Goal: Task Accomplishment & Management: Complete application form

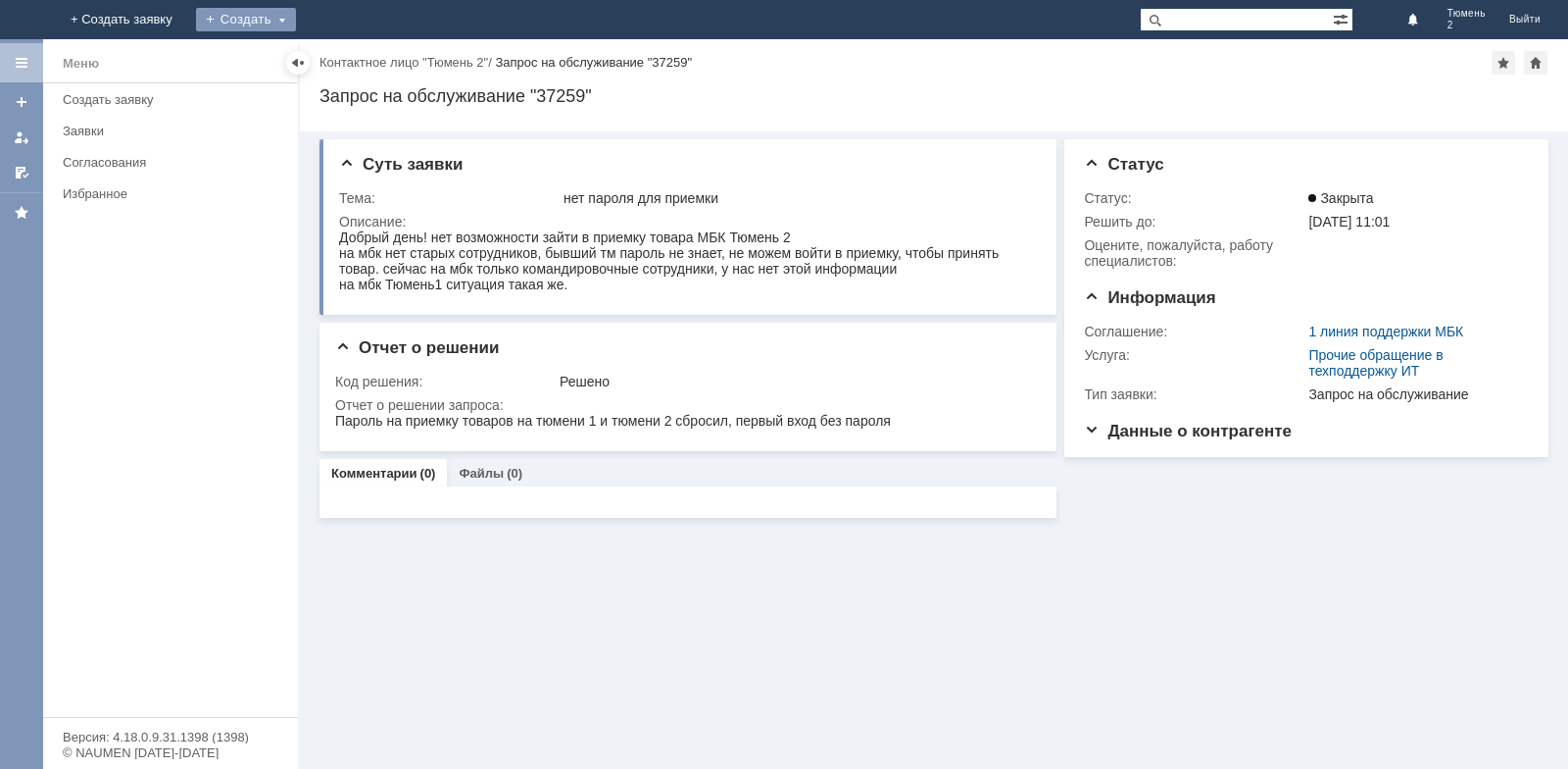
click at [295, 21] on div "Создать" at bounding box center [246, 20] width 100 height 24
click at [348, 52] on link "Заявка" at bounding box center [273, 59] width 149 height 24
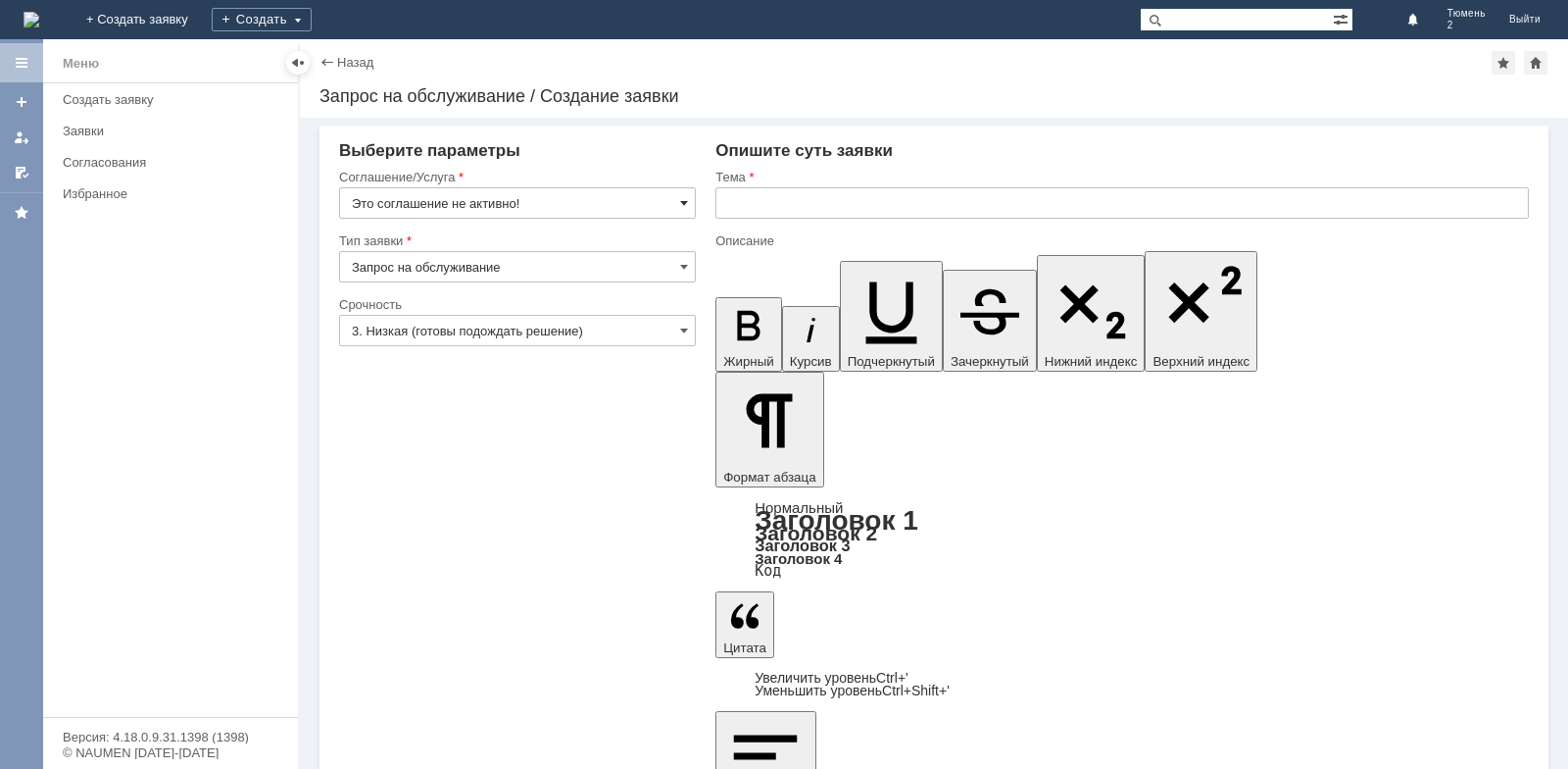
click at [686, 205] on span at bounding box center [684, 203] width 8 height 16
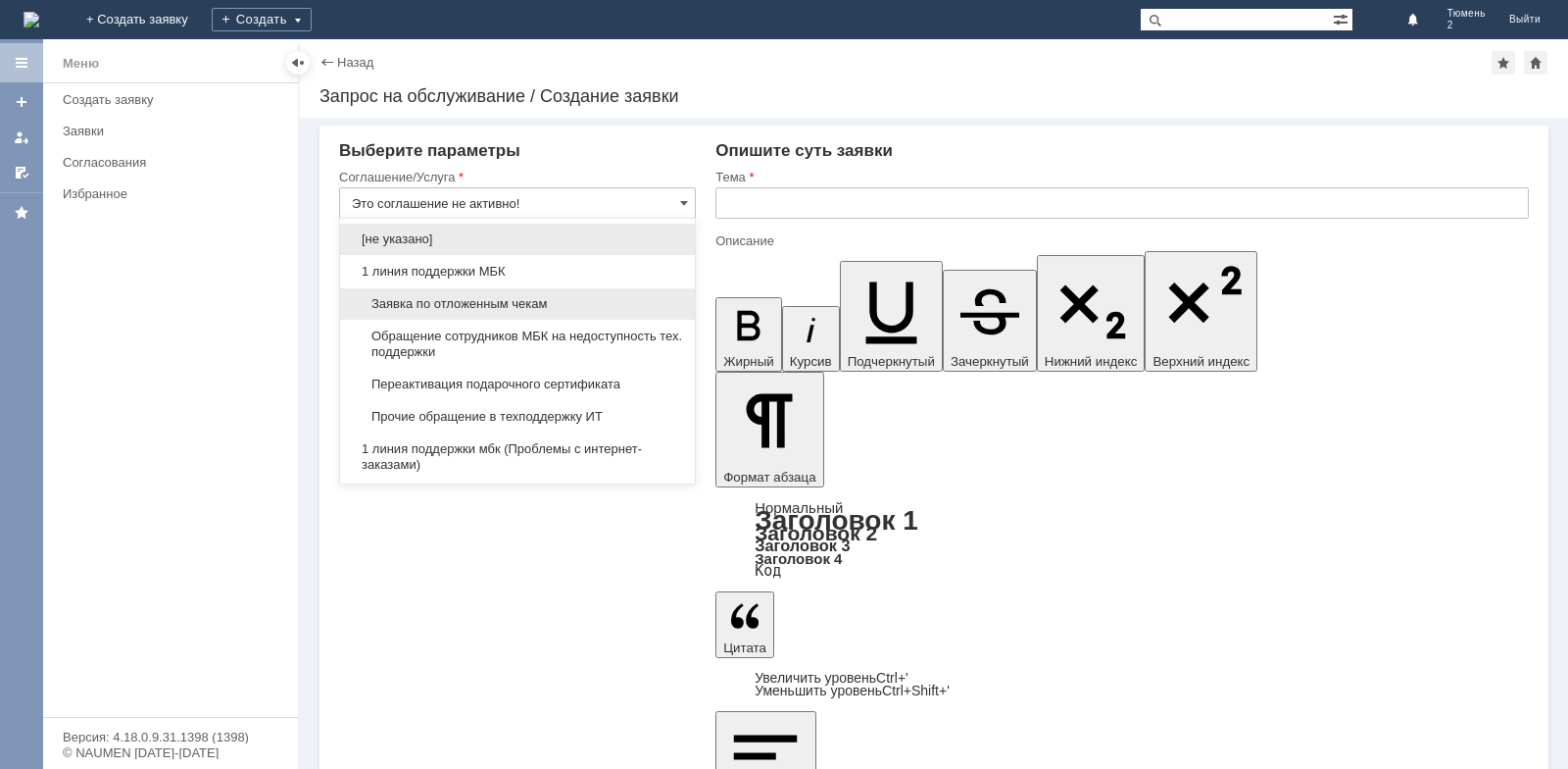
click at [513, 297] on span "Заявка по отложенным чекам" at bounding box center [517, 304] width 331 height 16
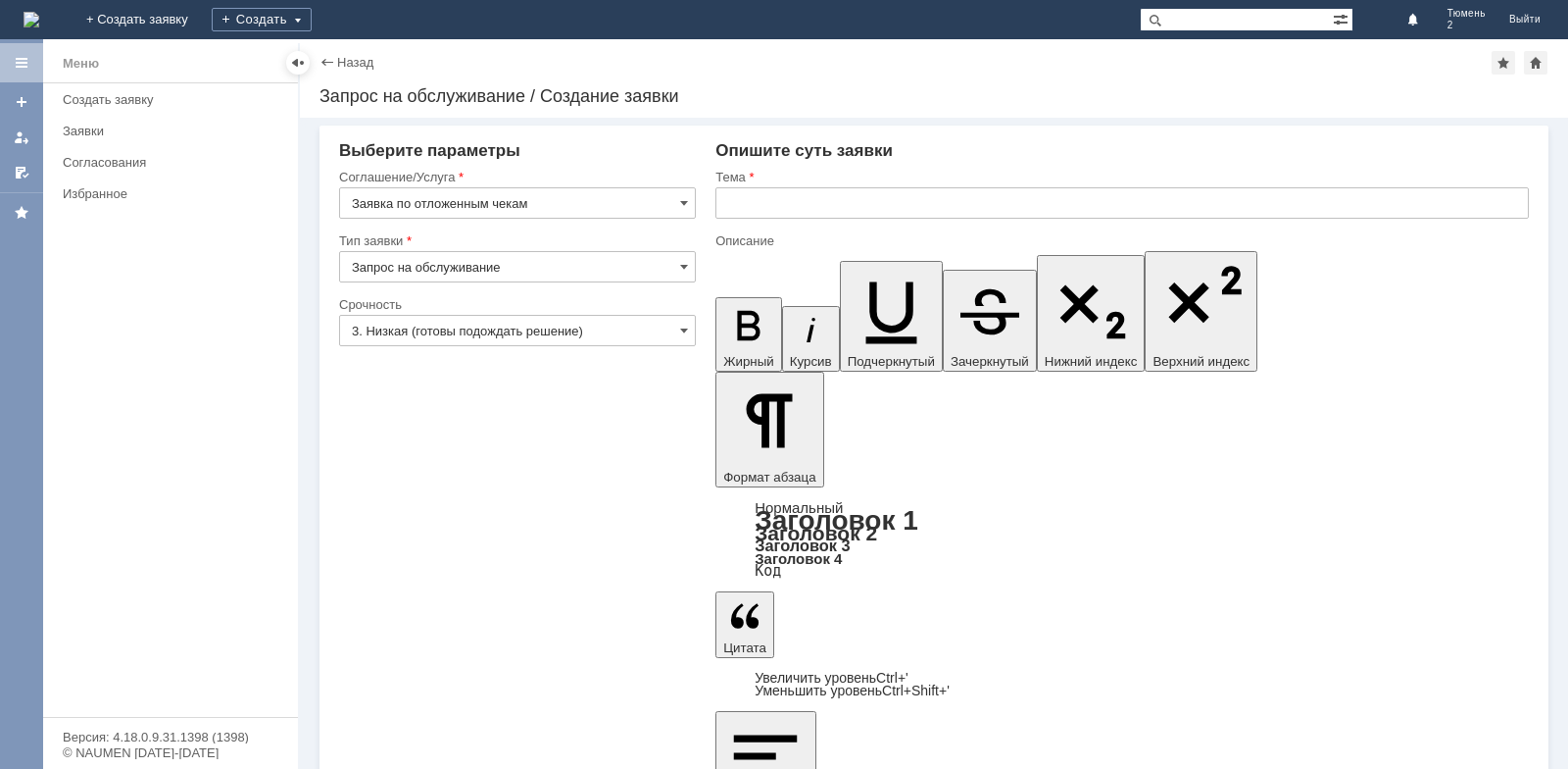
type input "Заявка по отложенным чекам"
click at [756, 211] on input "text" at bounding box center [1122, 202] width 813 height 31
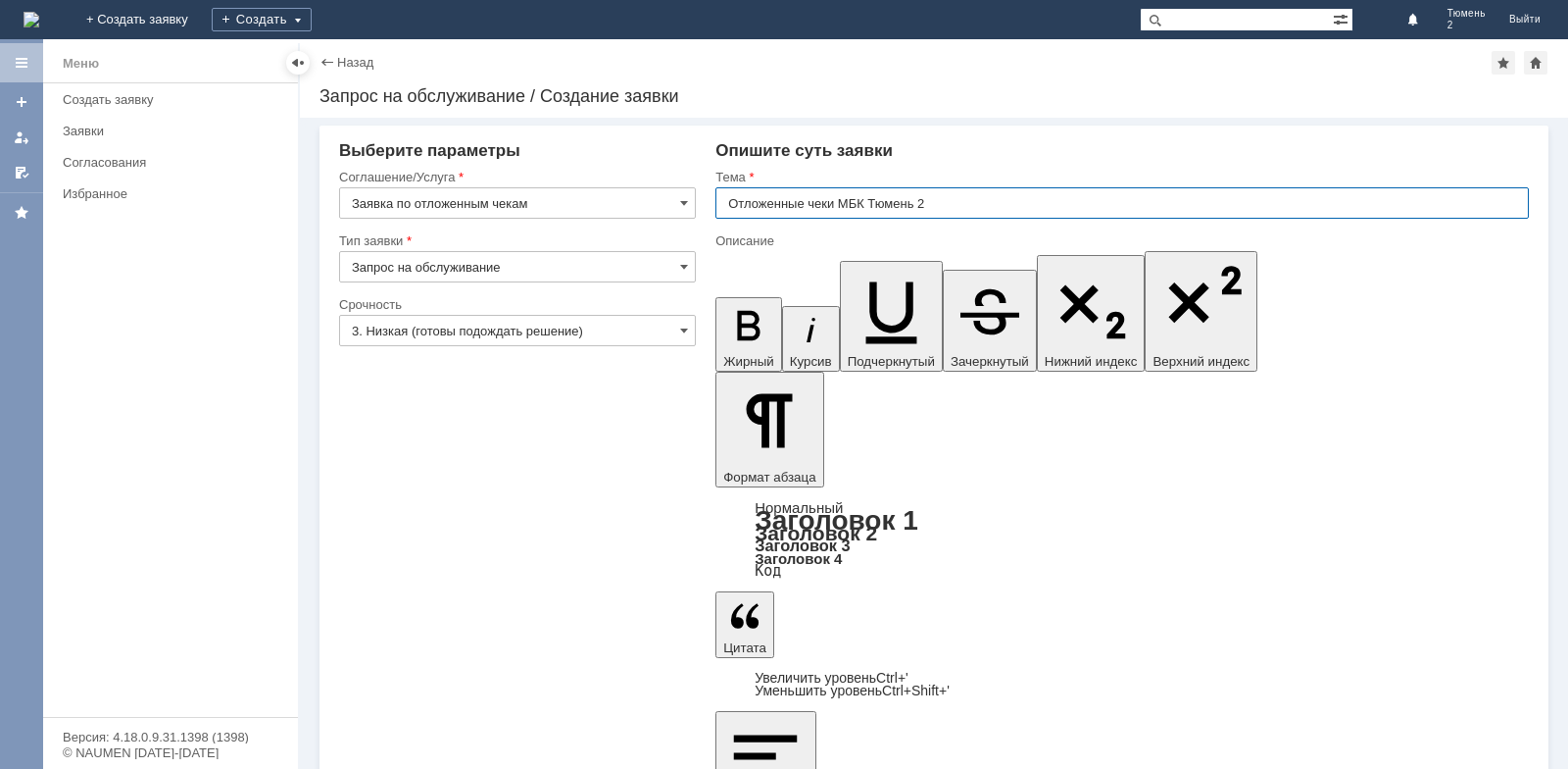
type input "Отложенные чеки МБК Тюмень 2"
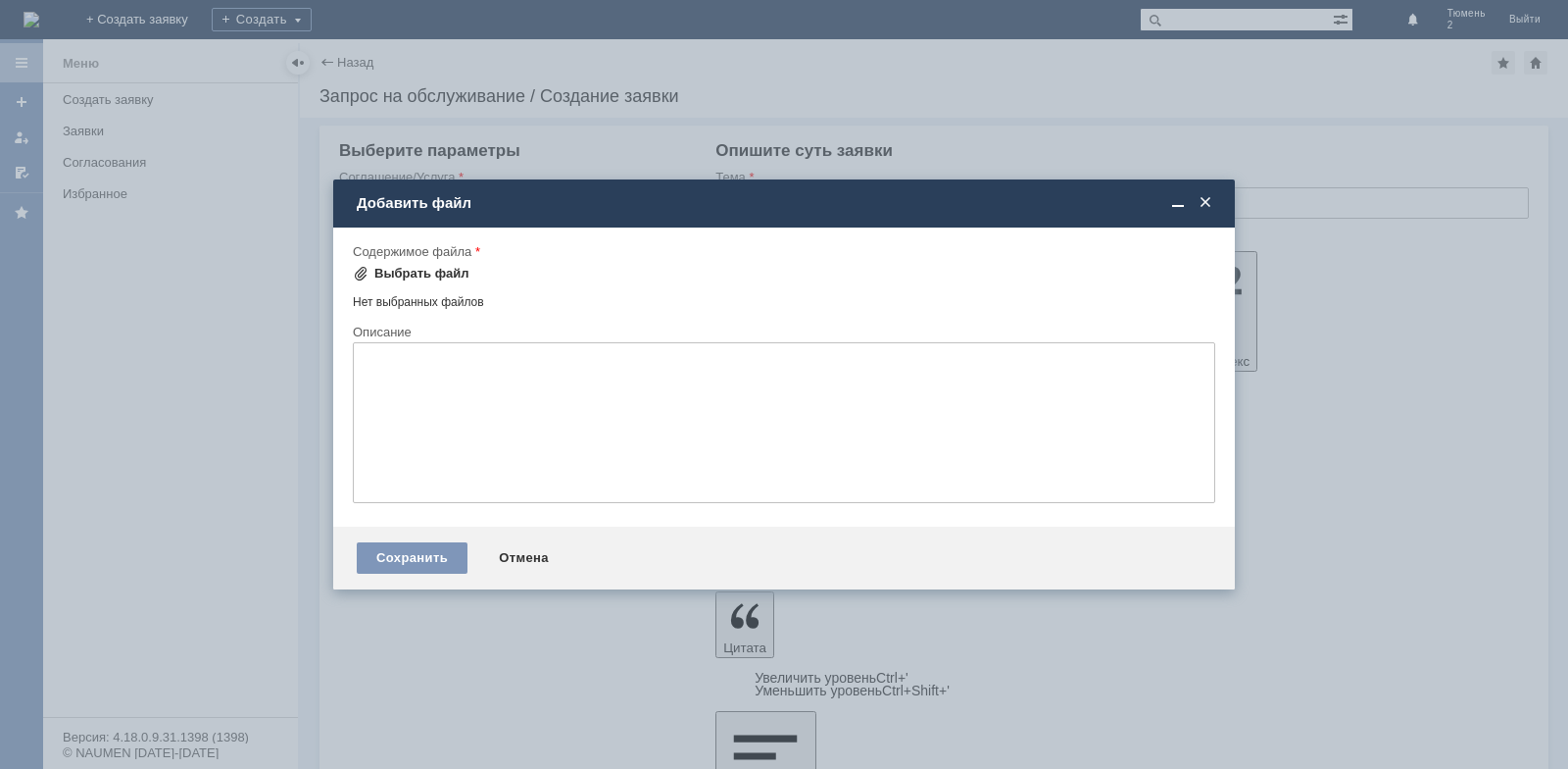
click at [367, 276] on span at bounding box center [360, 274] width 16 height 16
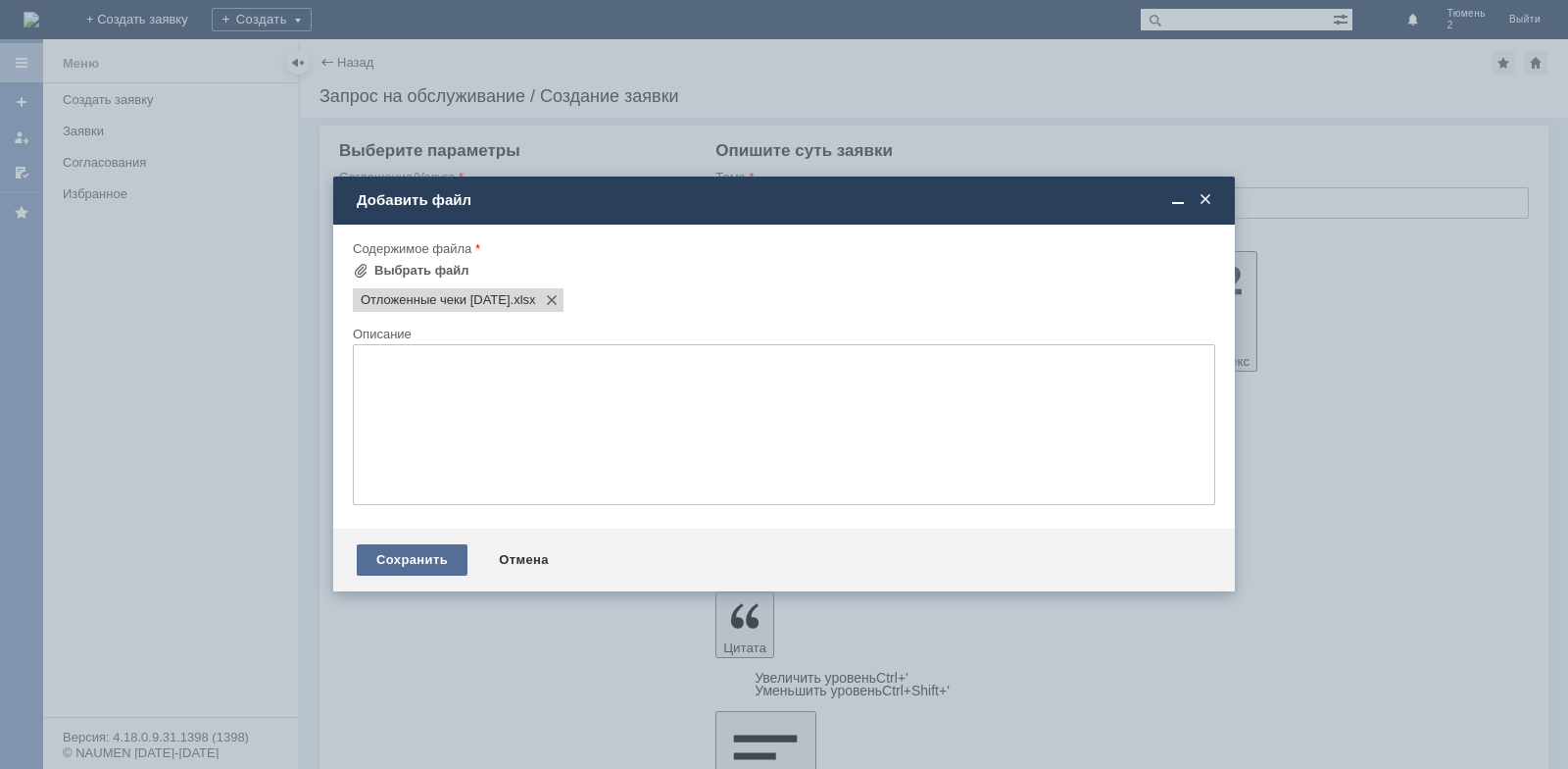
click at [417, 563] on div "Сохранить" at bounding box center [411, 559] width 111 height 31
